Goal: Transaction & Acquisition: Purchase product/service

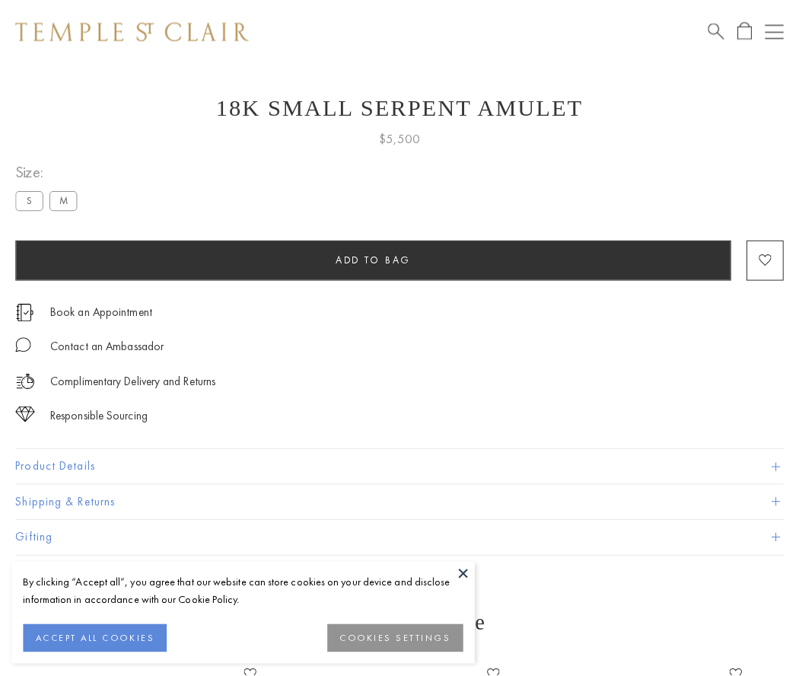
scroll to position [24, 0]
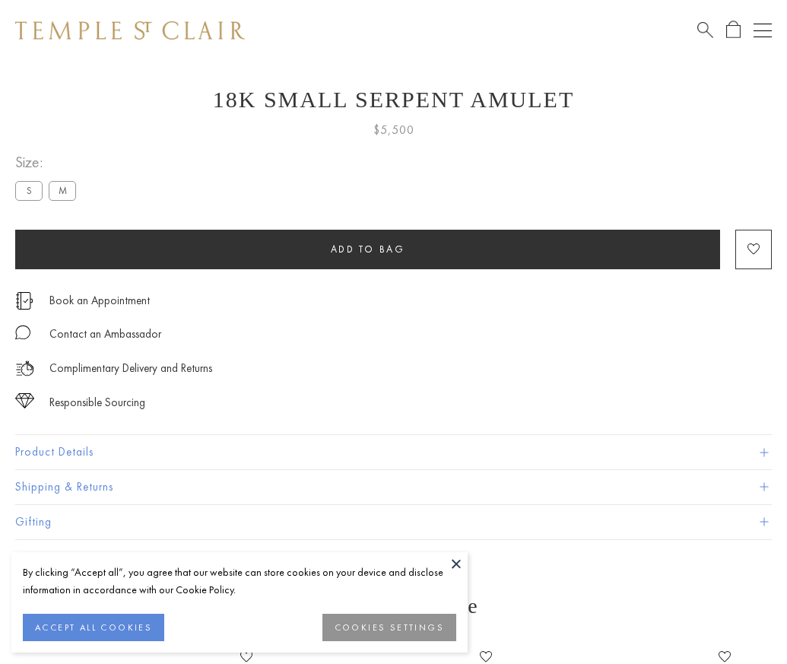
click at [367, 249] on span "Add to bag" at bounding box center [368, 249] width 75 height 13
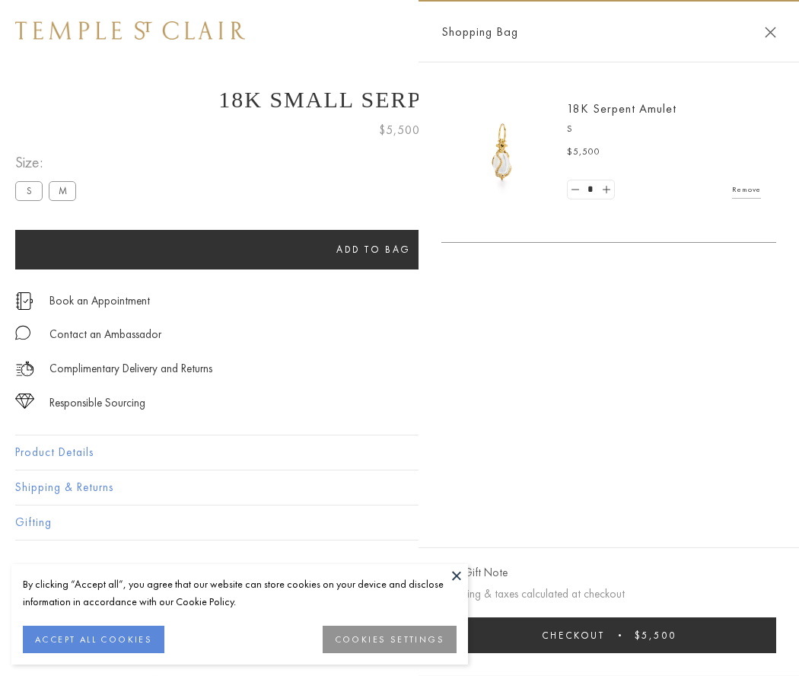
click at [609, 635] on button "Checkout $5,500" at bounding box center [608, 635] width 335 height 36
